Goal: Transaction & Acquisition: Purchase product/service

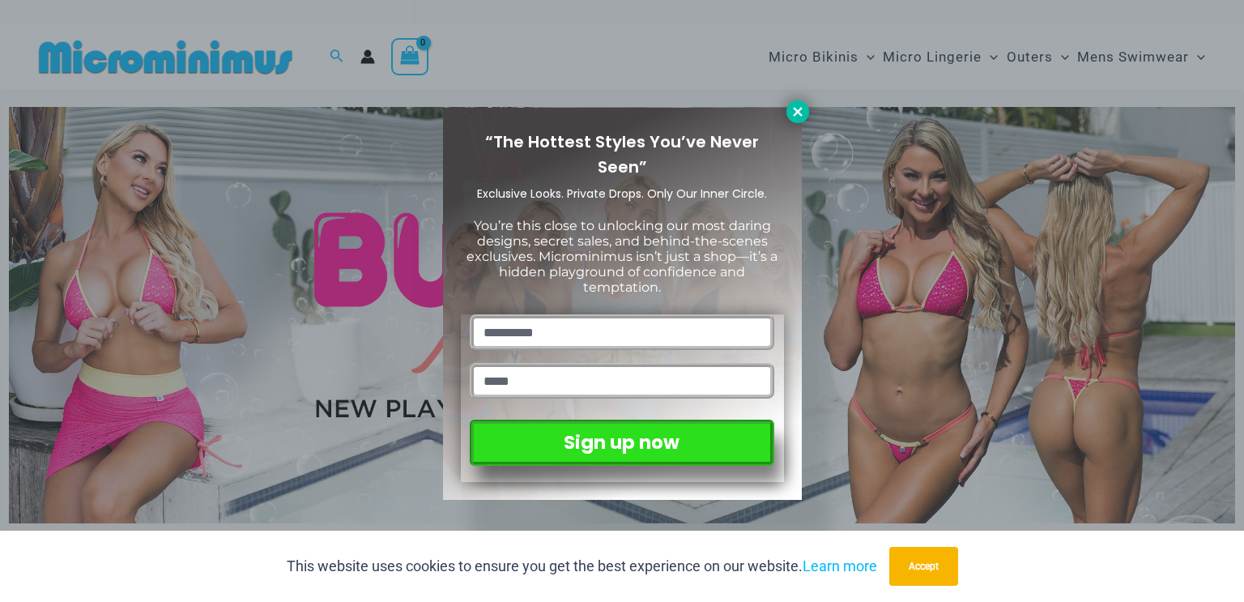
click at [798, 111] on icon at bounding box center [797, 111] width 9 height 9
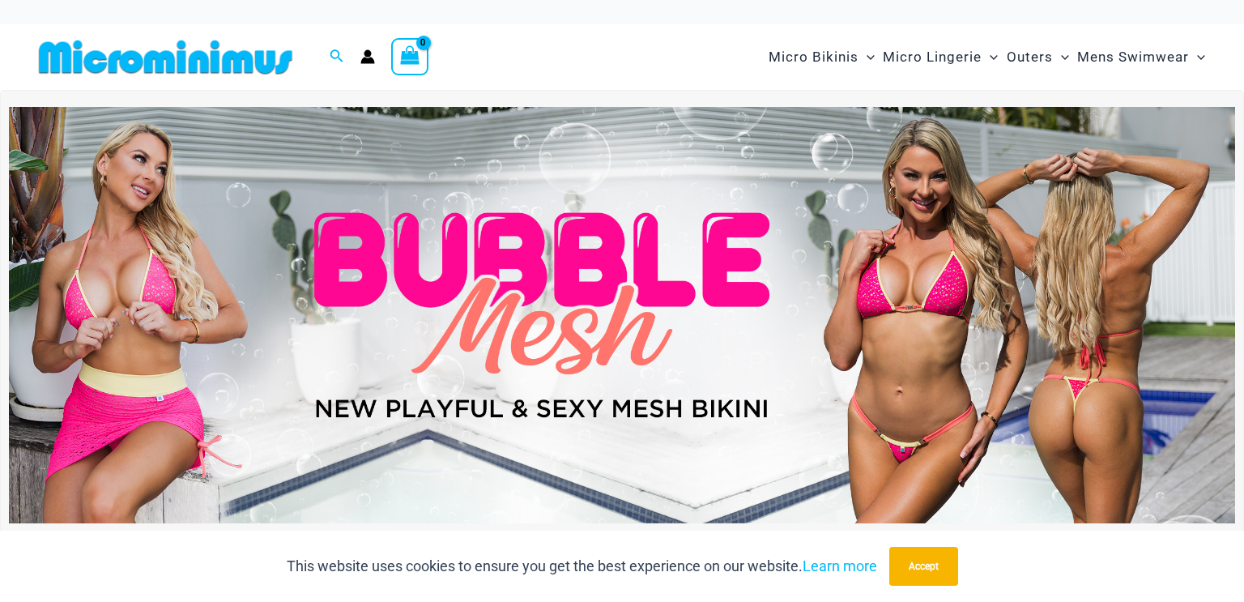
click at [944, 338] on img at bounding box center [622, 315] width 1226 height 417
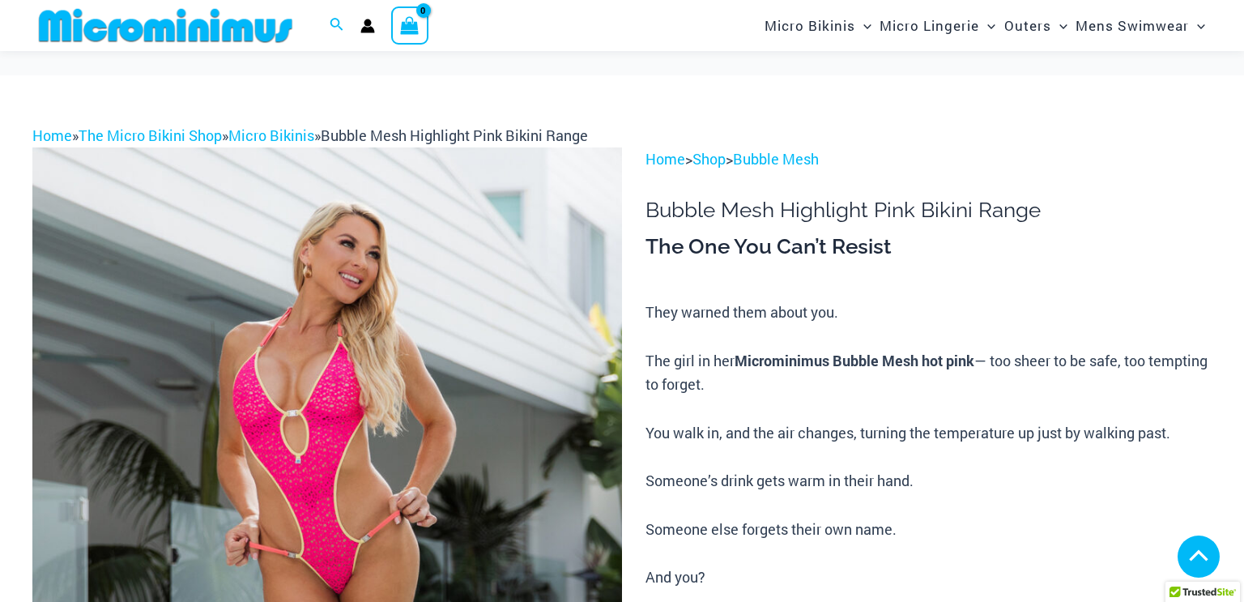
scroll to position [777, 0]
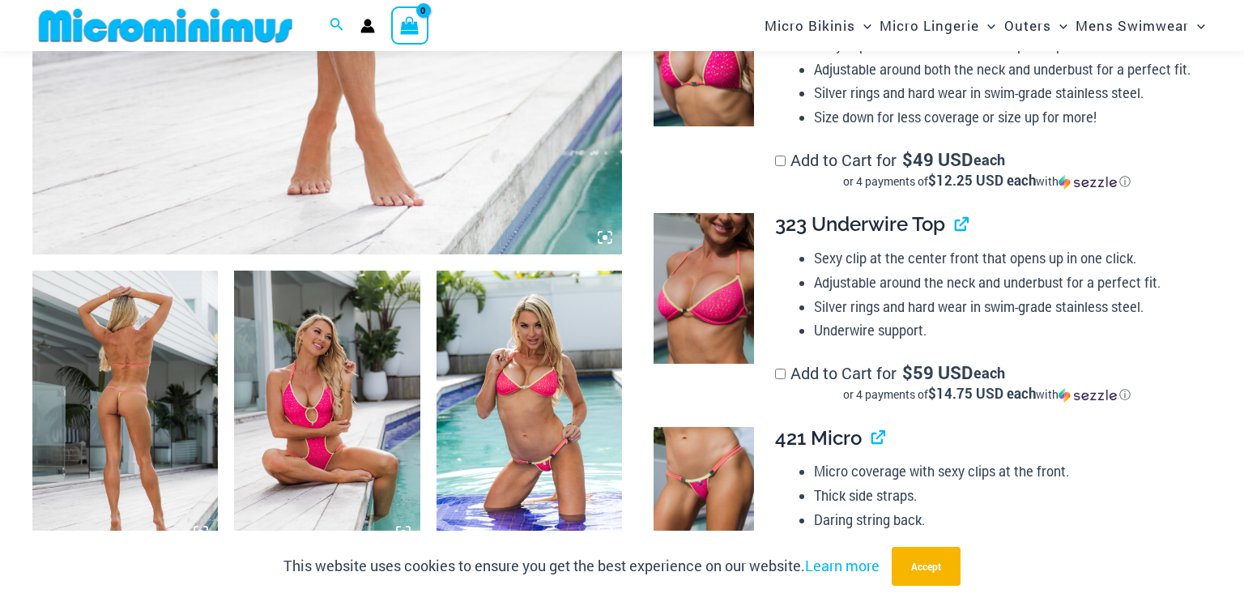
click at [130, 403] on img at bounding box center [124, 409] width 185 height 279
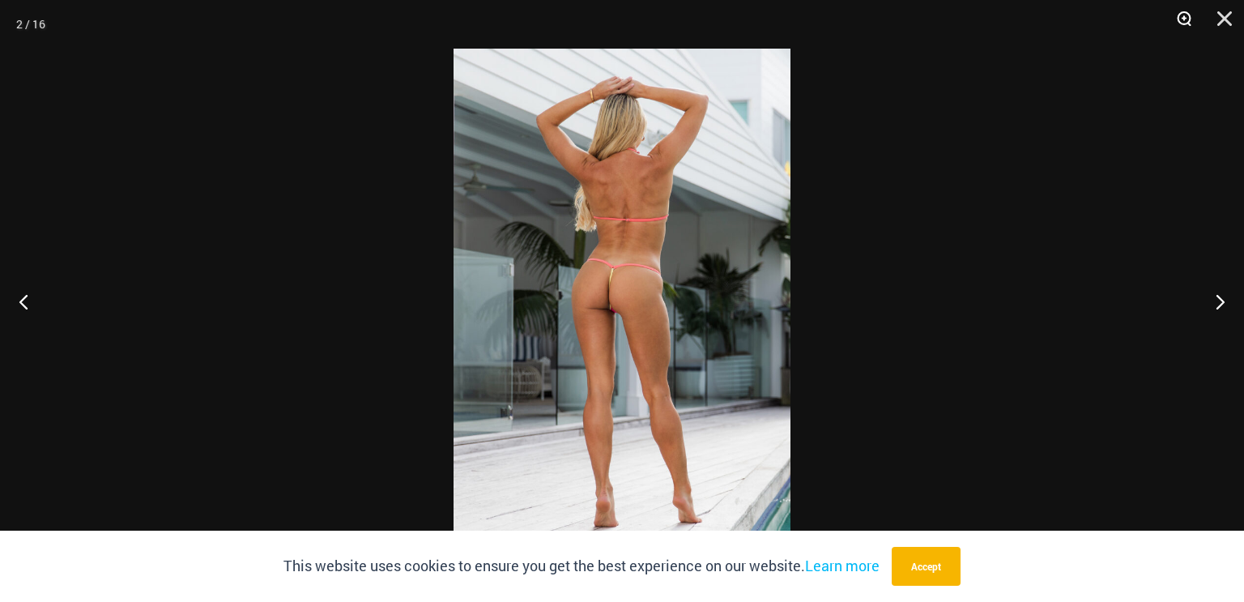
click at [1182, 19] on button "Zoom" at bounding box center [1178, 24] width 40 height 49
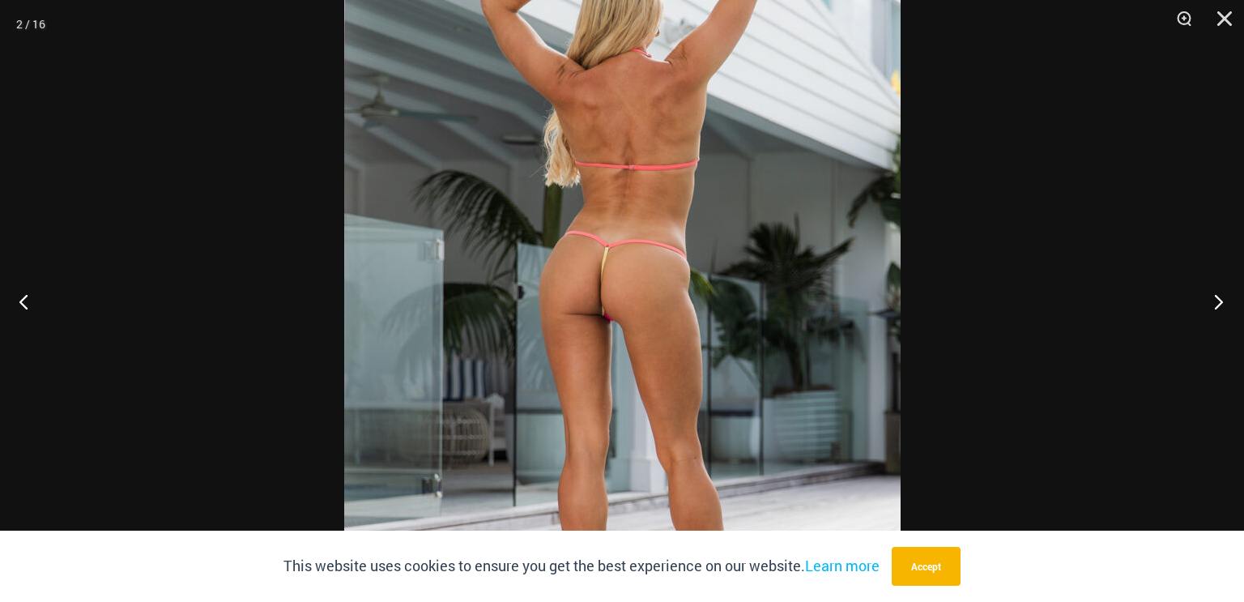
click at [1217, 304] on button "Next" at bounding box center [1213, 301] width 61 height 81
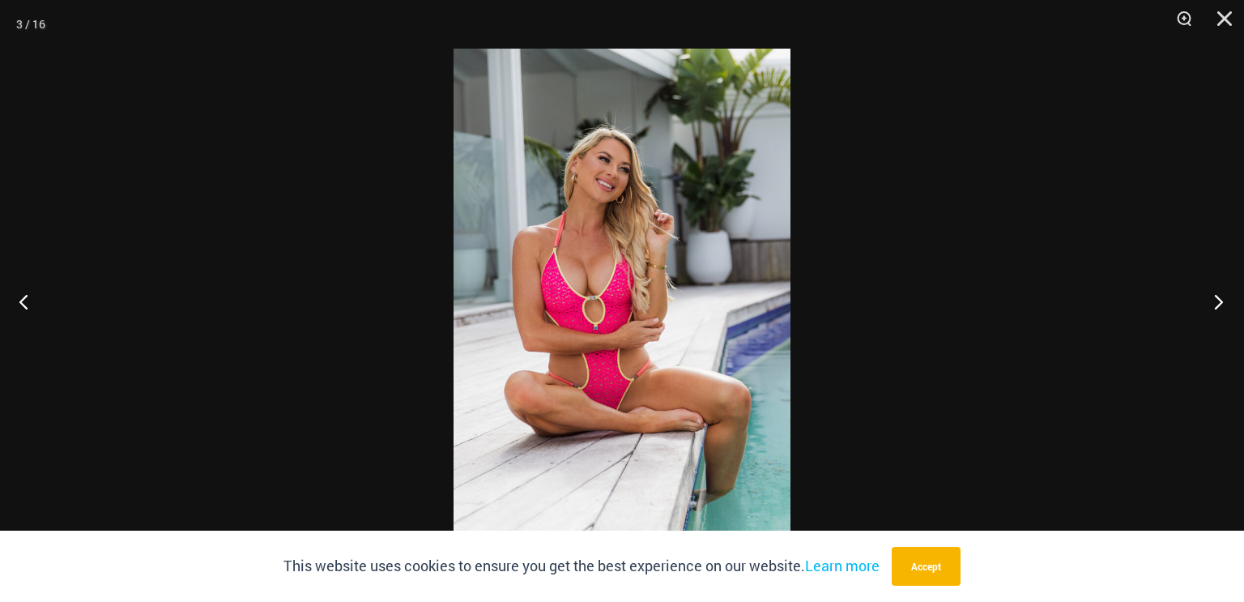
click at [1217, 304] on button "Next" at bounding box center [1213, 301] width 61 height 81
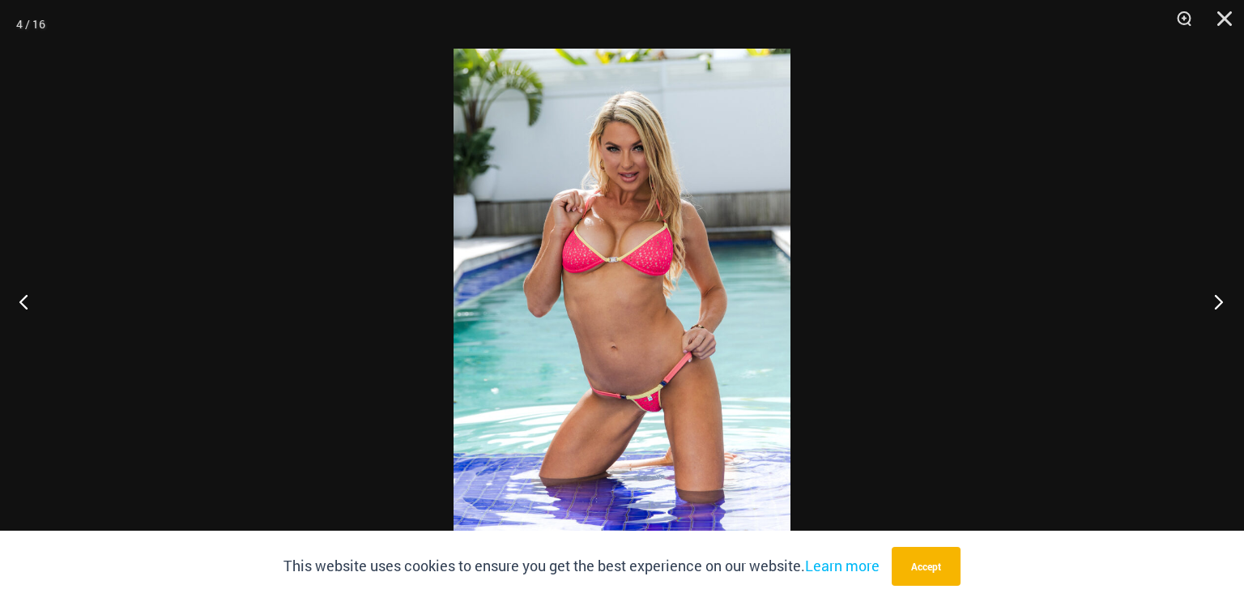
click at [1217, 304] on button "Next" at bounding box center [1213, 301] width 61 height 81
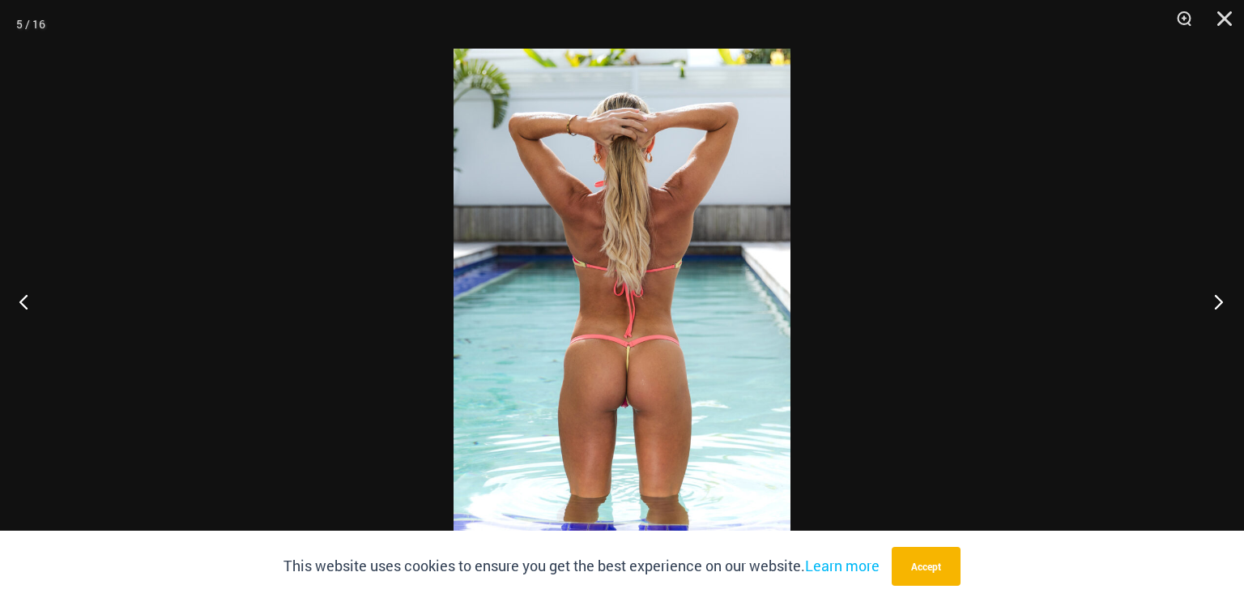
click at [1217, 304] on button "Next" at bounding box center [1213, 301] width 61 height 81
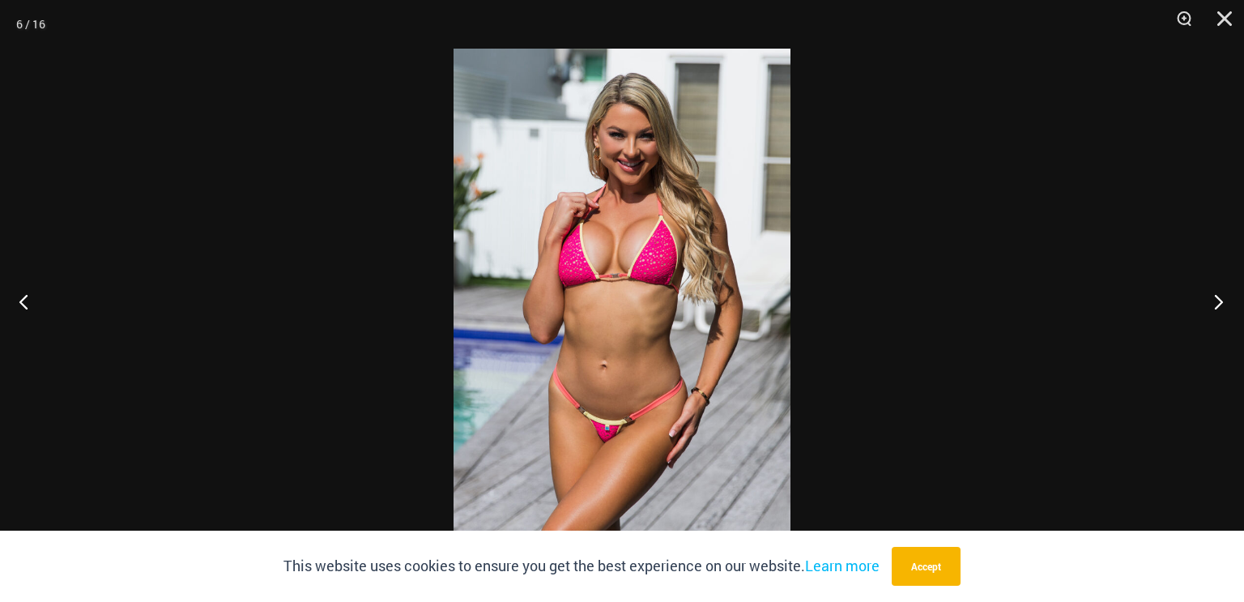
click at [1217, 304] on button "Next" at bounding box center [1213, 301] width 61 height 81
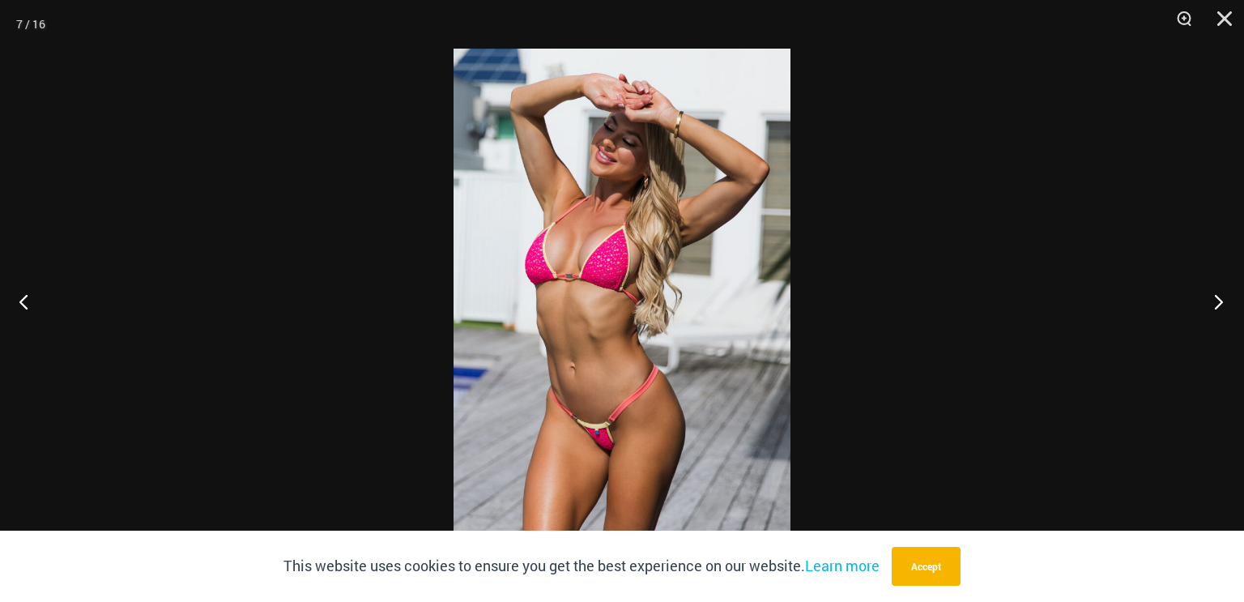
click at [1217, 304] on button "Next" at bounding box center [1213, 301] width 61 height 81
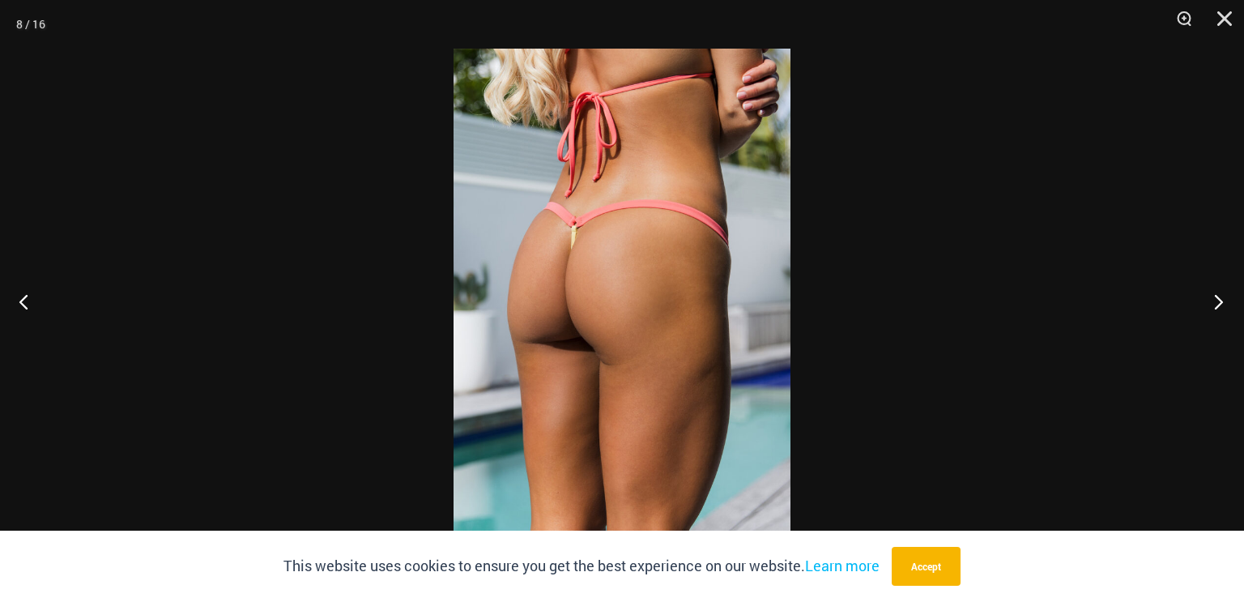
click at [1217, 304] on button "Next" at bounding box center [1213, 301] width 61 height 81
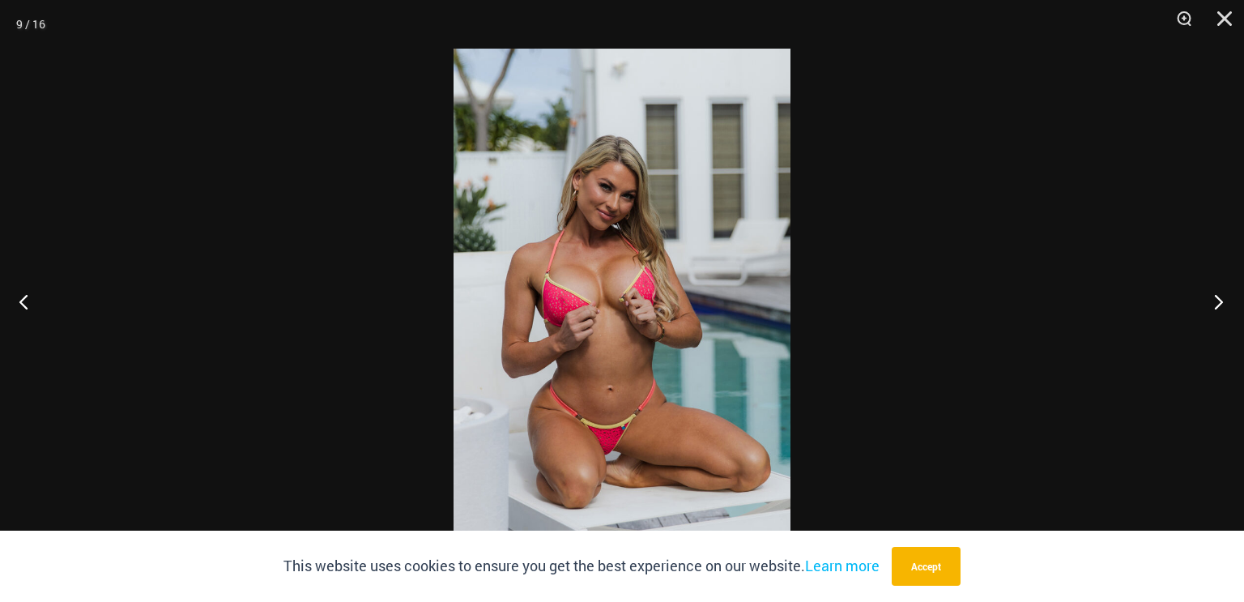
click at [1217, 304] on button "Next" at bounding box center [1213, 301] width 61 height 81
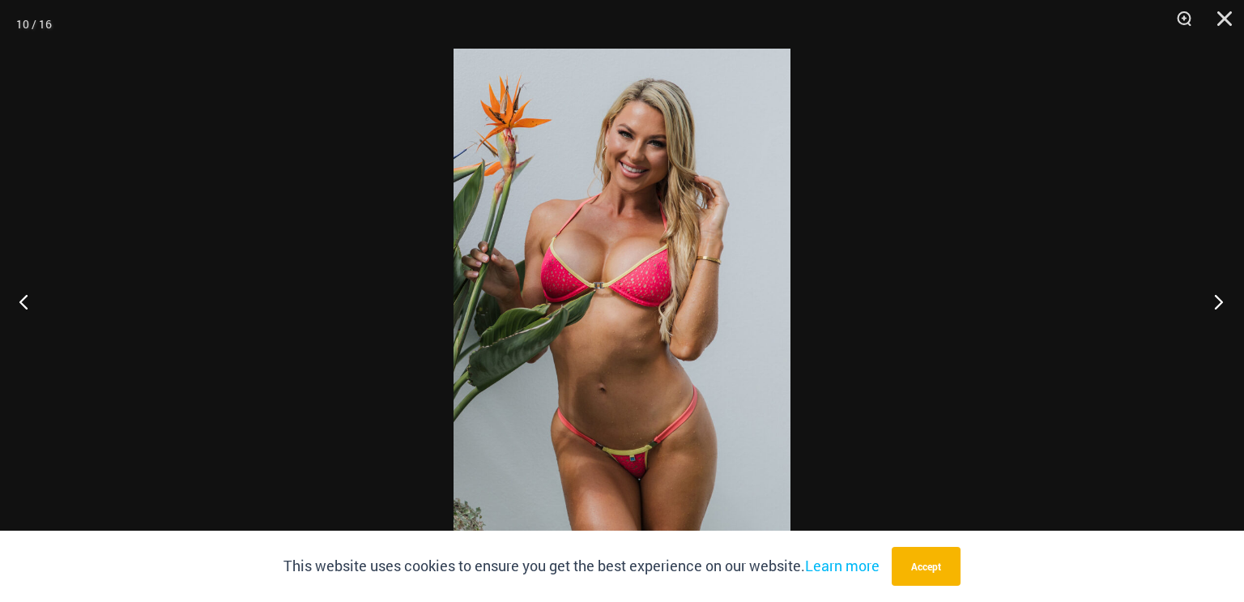
click at [1217, 304] on button "Next" at bounding box center [1213, 301] width 61 height 81
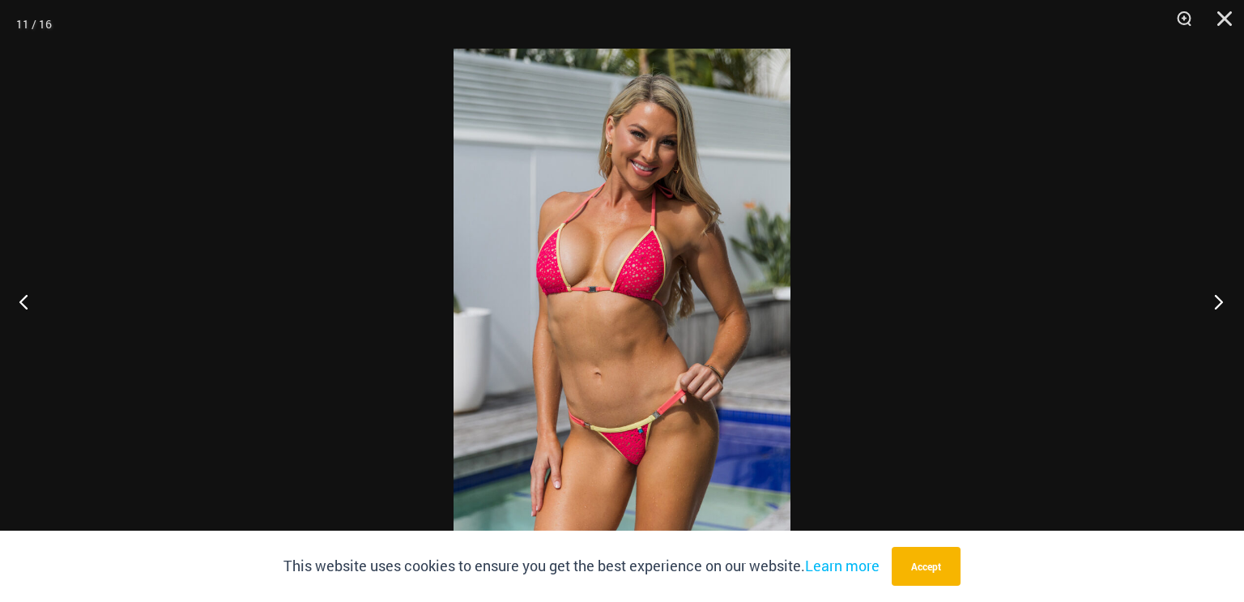
click at [1217, 304] on button "Next" at bounding box center [1213, 301] width 61 height 81
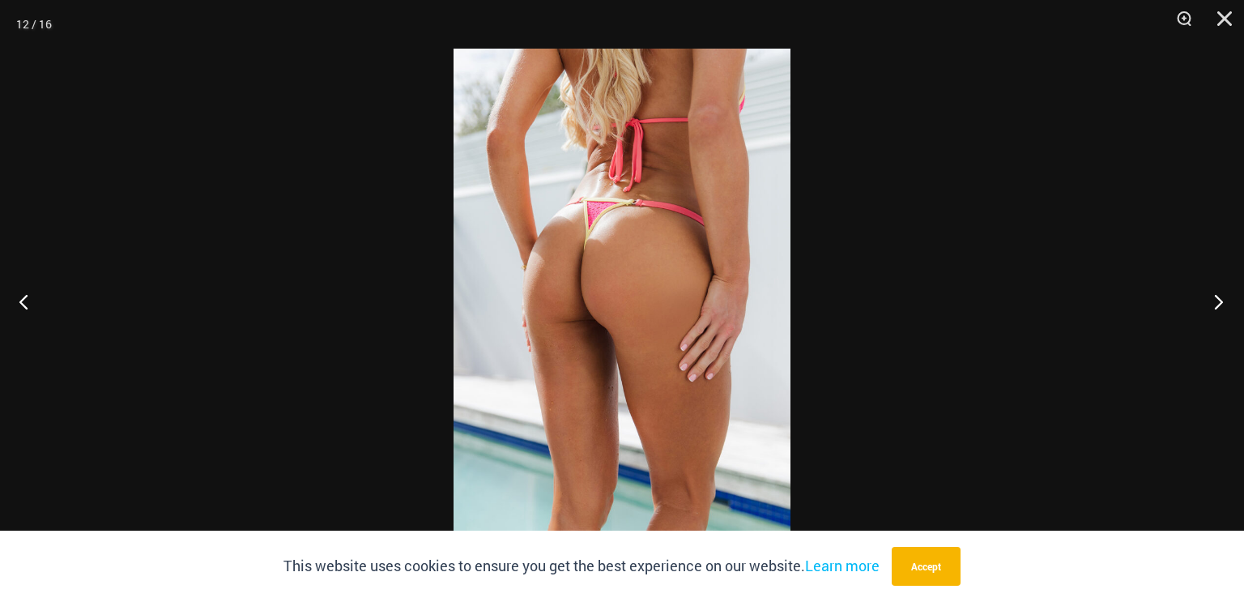
click at [1217, 304] on button "Next" at bounding box center [1213, 301] width 61 height 81
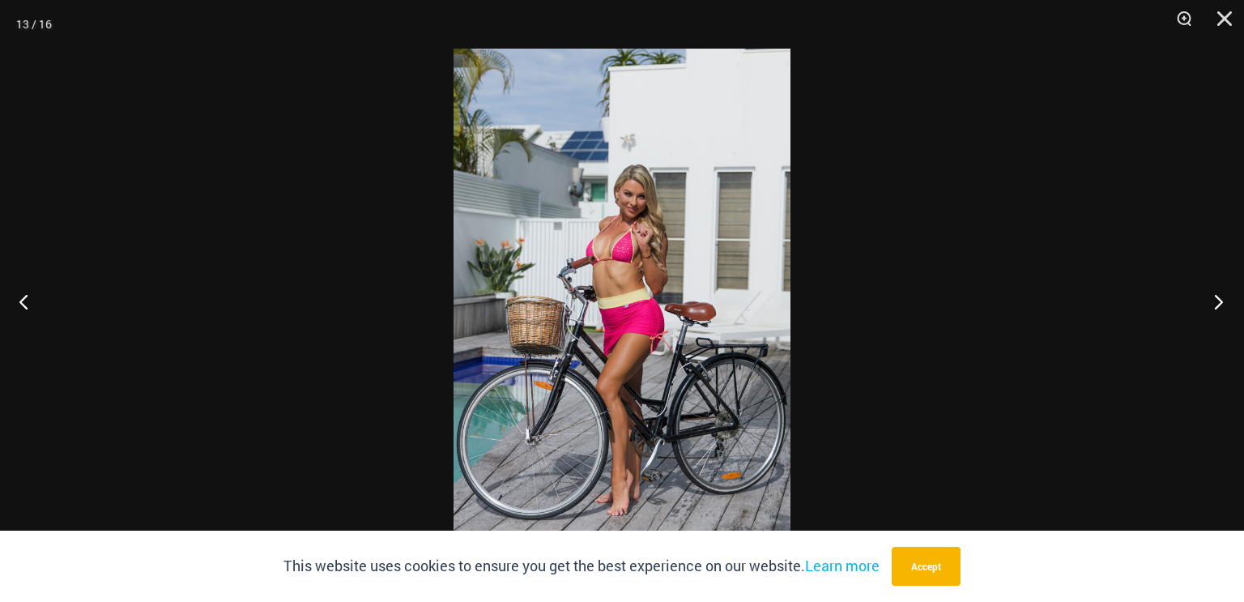
click at [1217, 304] on button "Next" at bounding box center [1213, 301] width 61 height 81
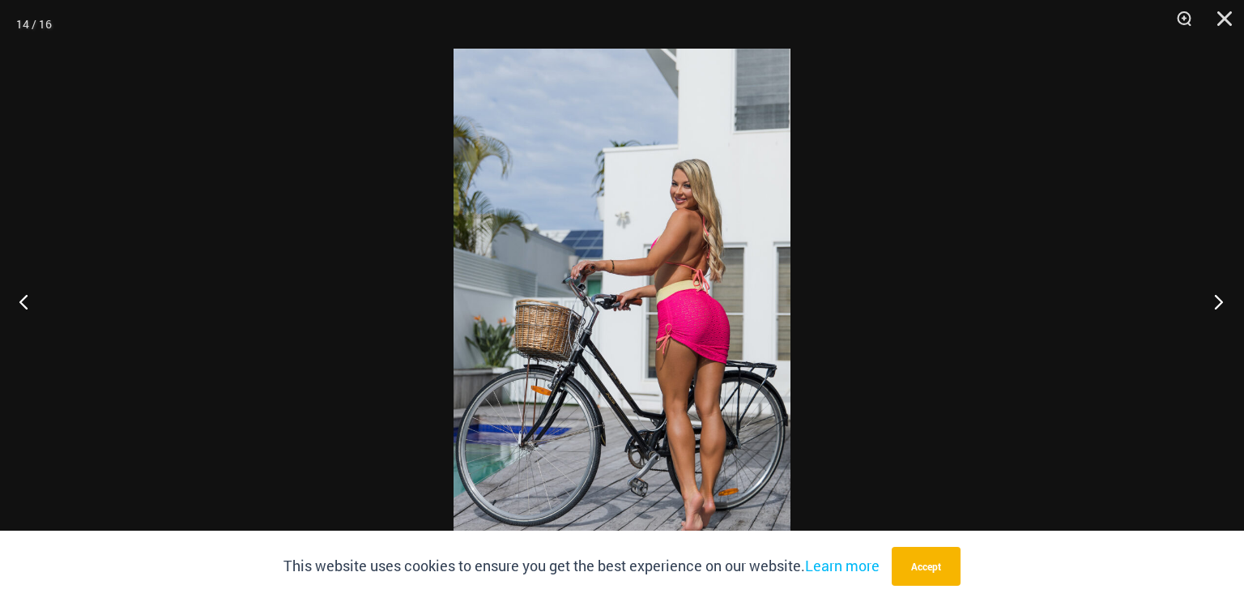
click at [1217, 304] on button "Next" at bounding box center [1213, 301] width 61 height 81
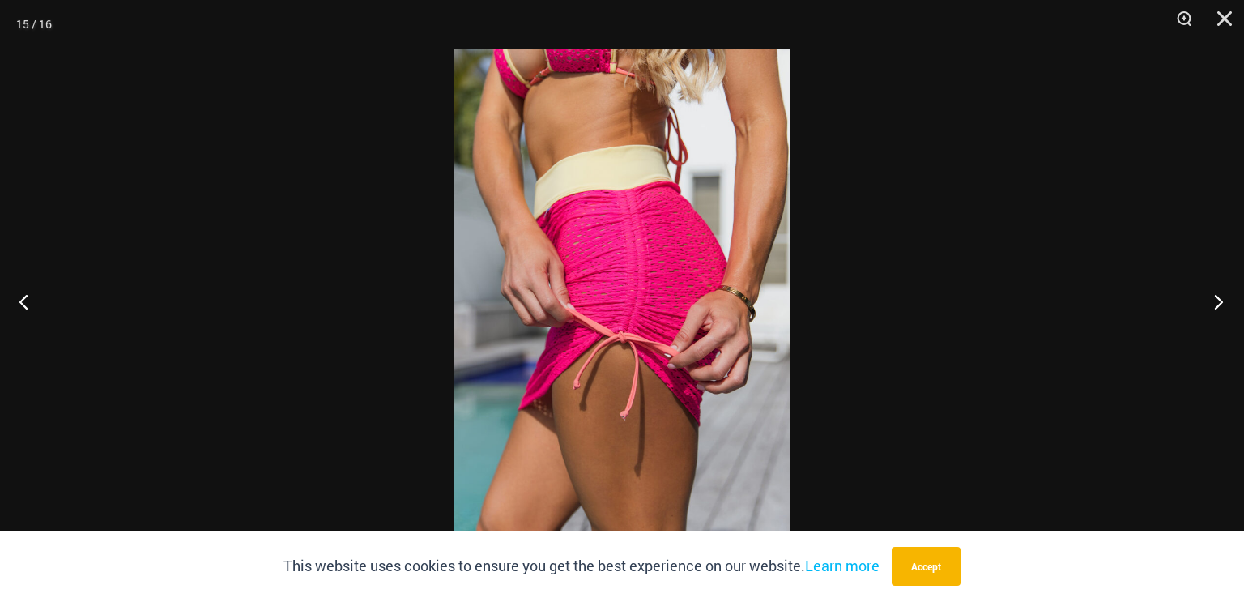
click at [1217, 304] on button "Next" at bounding box center [1213, 301] width 61 height 81
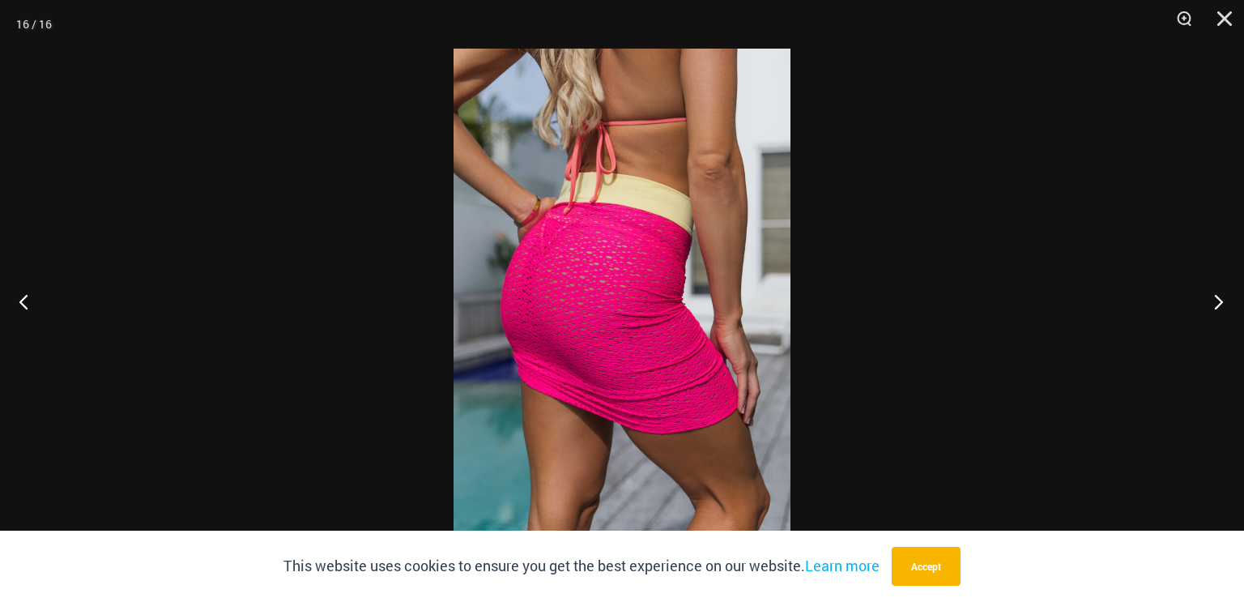
click at [1217, 304] on button "Next" at bounding box center [1213, 301] width 61 height 81
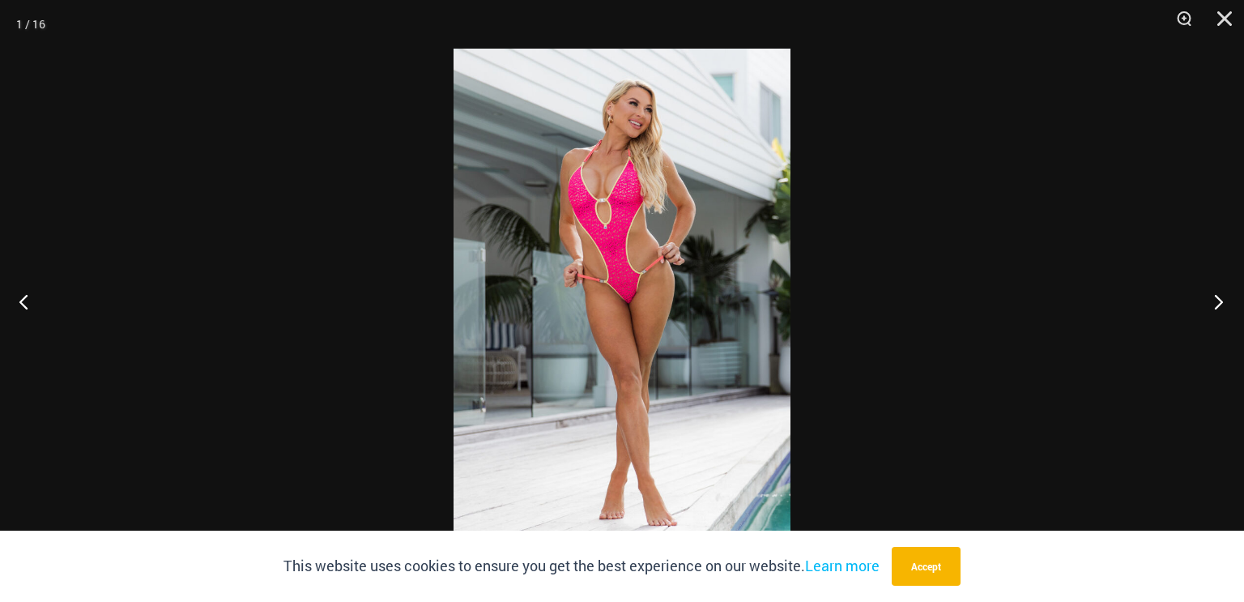
click at [1217, 304] on button "Next" at bounding box center [1213, 301] width 61 height 81
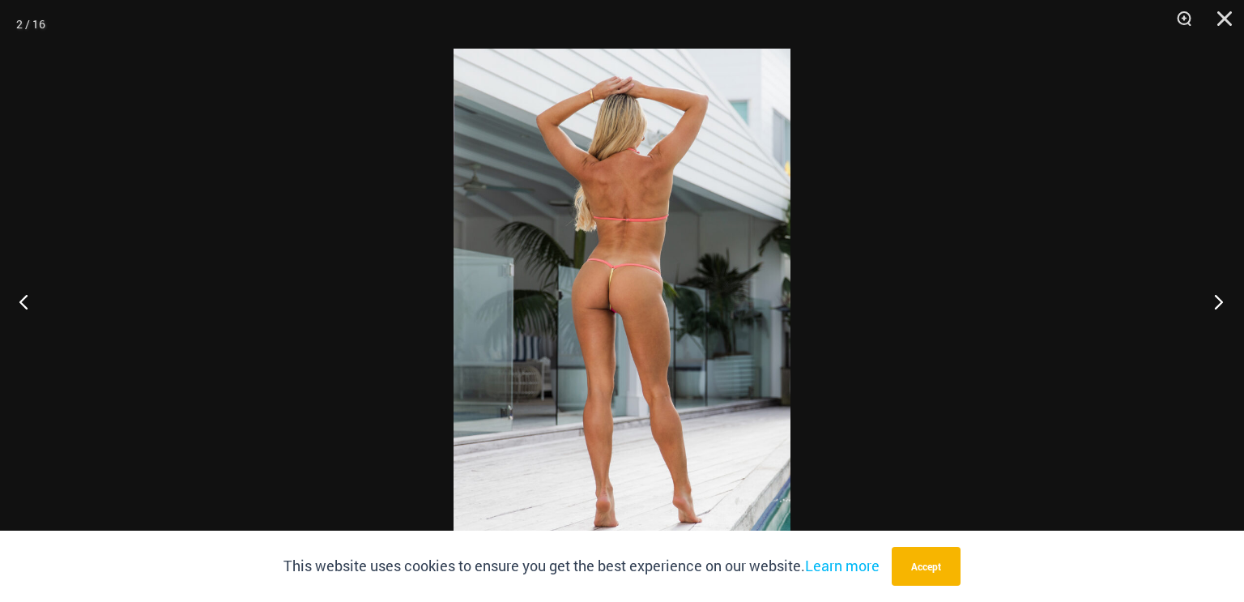
click at [1217, 304] on button "Next" at bounding box center [1213, 301] width 61 height 81
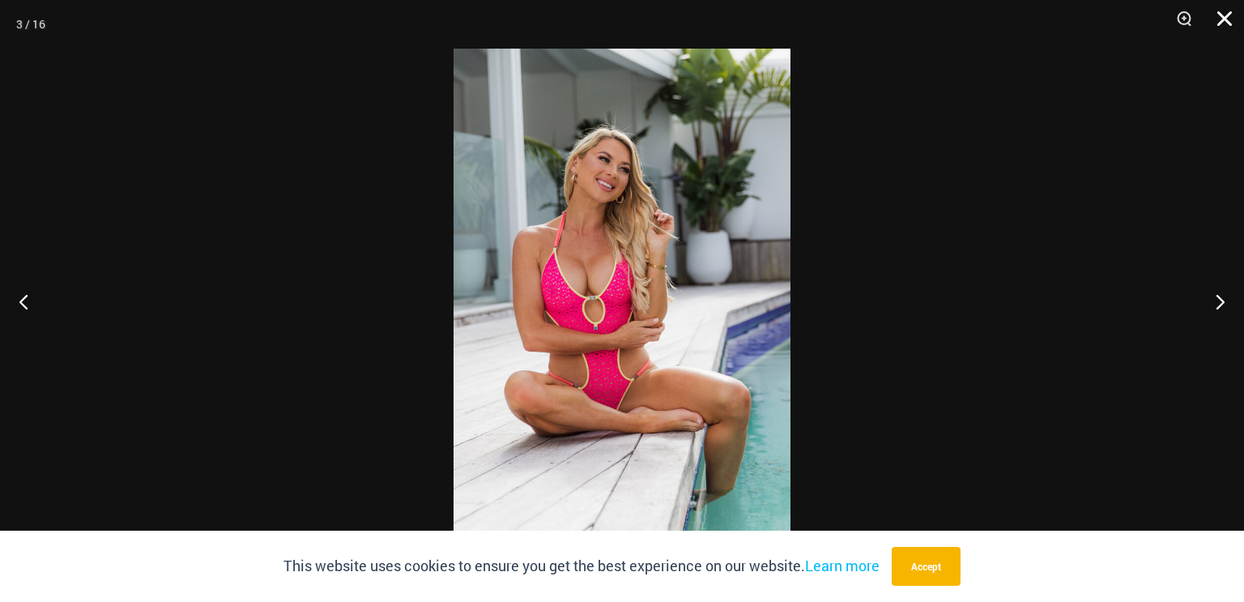
click at [1221, 15] on button "Close" at bounding box center [1218, 24] width 40 height 49
